Goal: Task Accomplishment & Management: Manage account settings

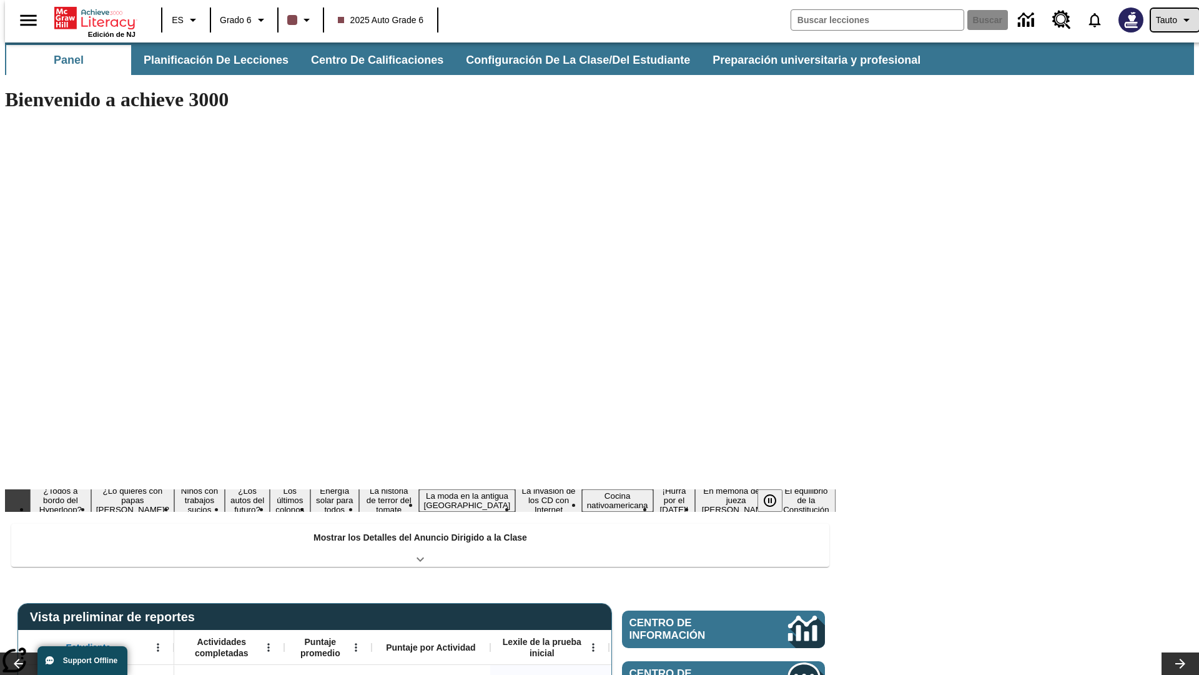
click at [1169, 20] on span "Tauto" at bounding box center [1166, 20] width 21 height 13
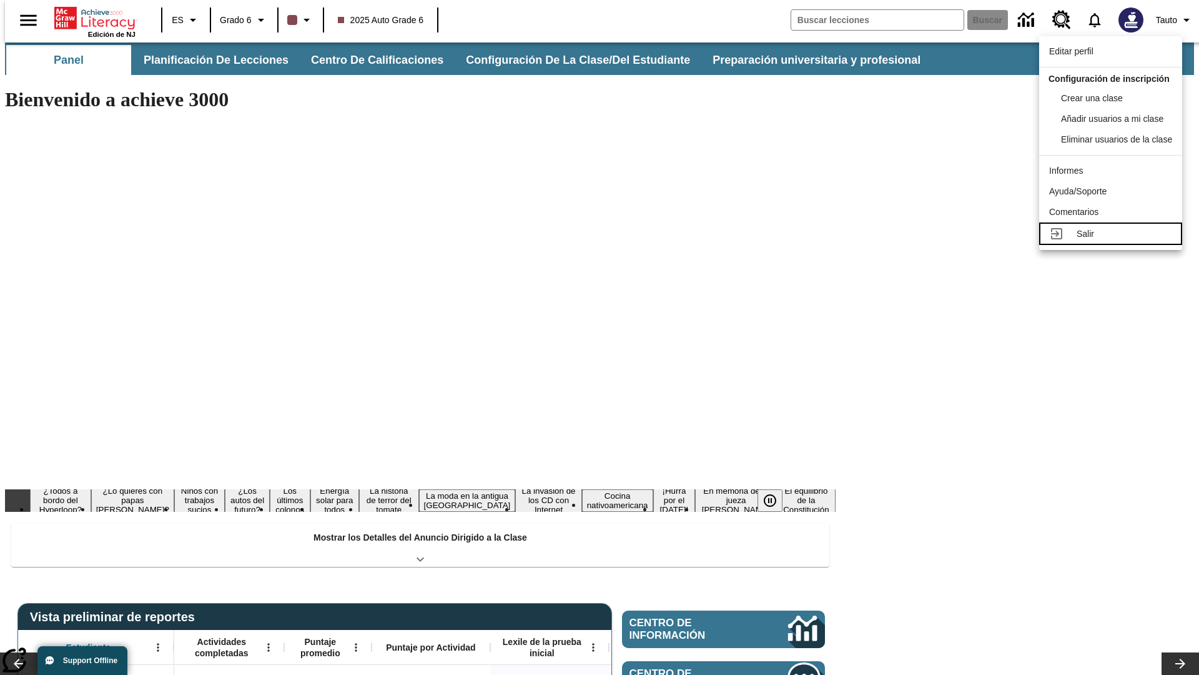
click at [1114, 240] on div "Salir" at bounding box center [1125, 233] width 96 height 13
